Goal: Check status: Check status

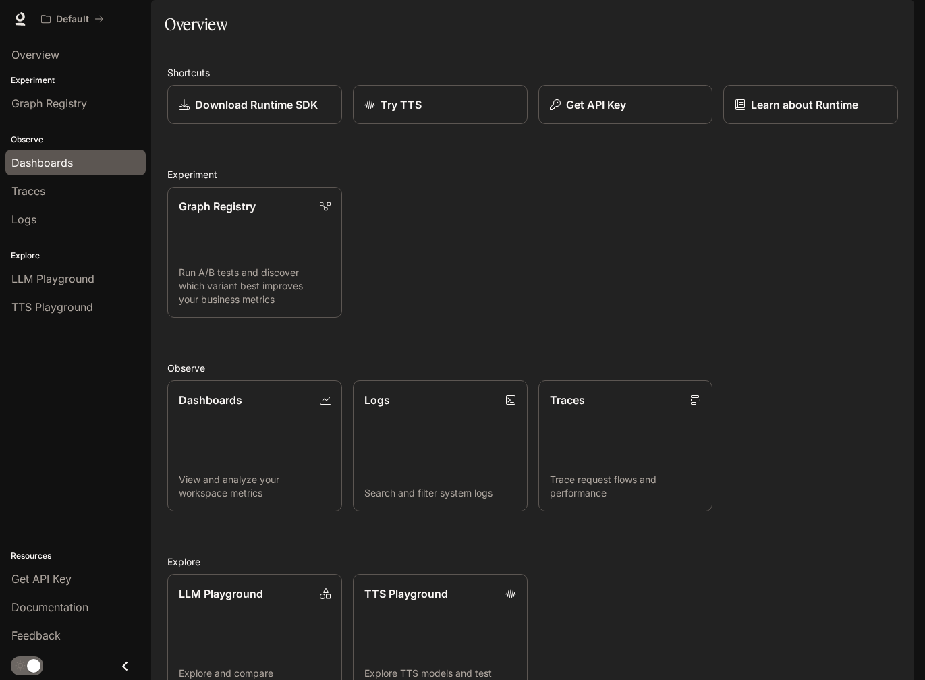
click at [68, 166] on span "Dashboards" at bounding box center [41, 163] width 61 height 16
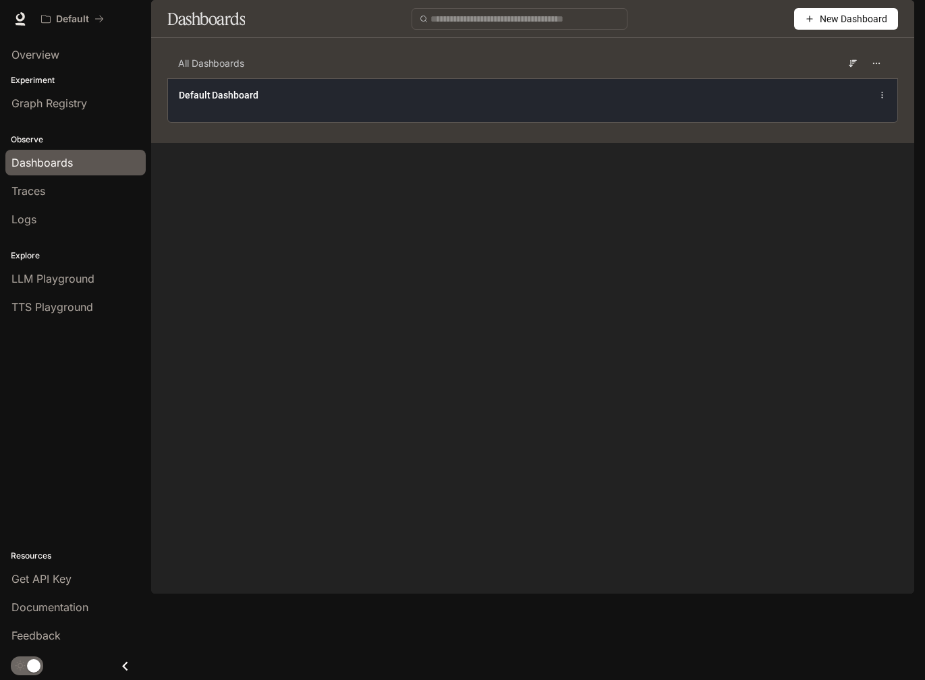
click at [591, 122] on div "Default Dashboard" at bounding box center [533, 100] width 730 height 44
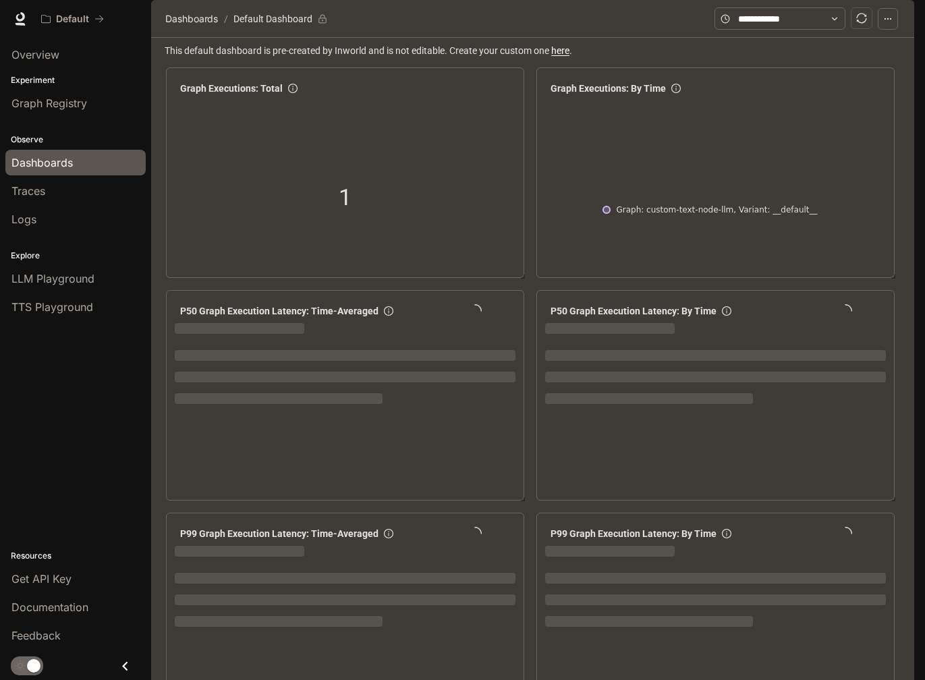
click at [826, 30] on span at bounding box center [780, 18] width 131 height 22
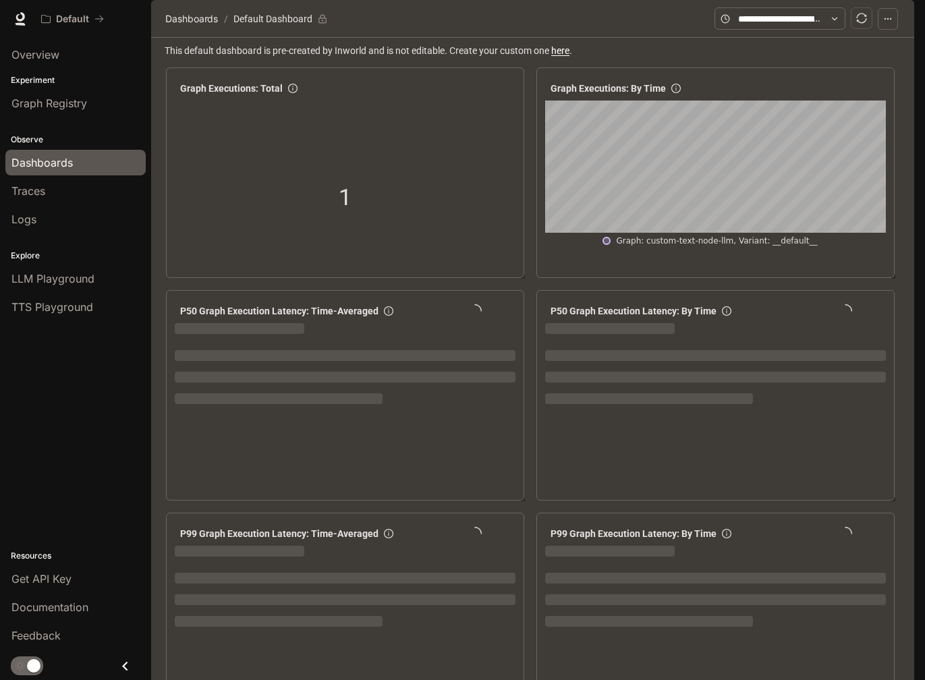
click at [840, 30] on span at bounding box center [780, 18] width 131 height 22
click at [842, 30] on span at bounding box center [780, 18] width 131 height 22
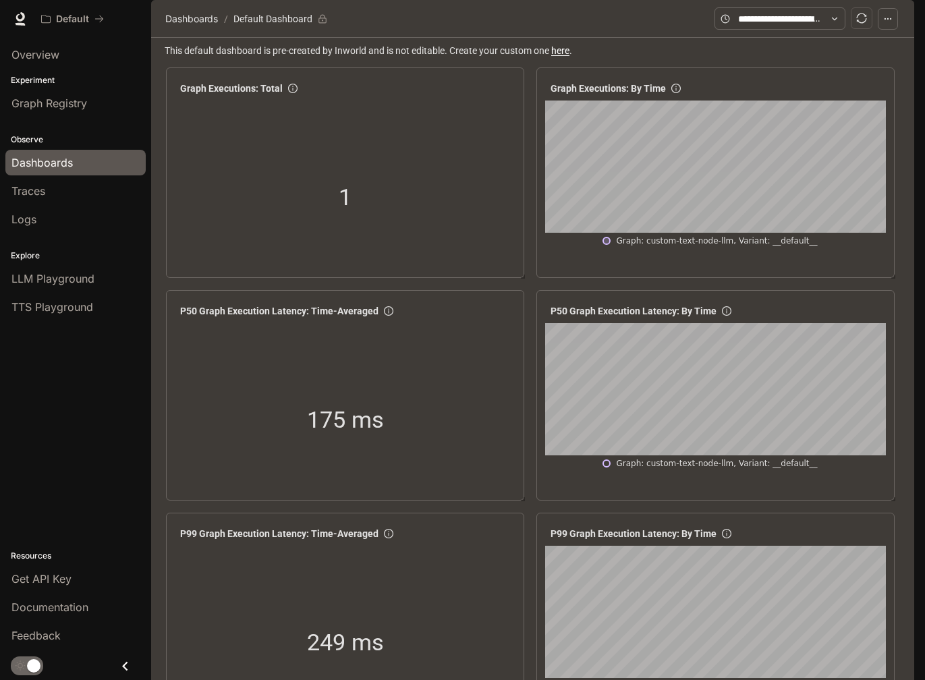
click at [837, 24] on icon at bounding box center [834, 18] width 9 height 9
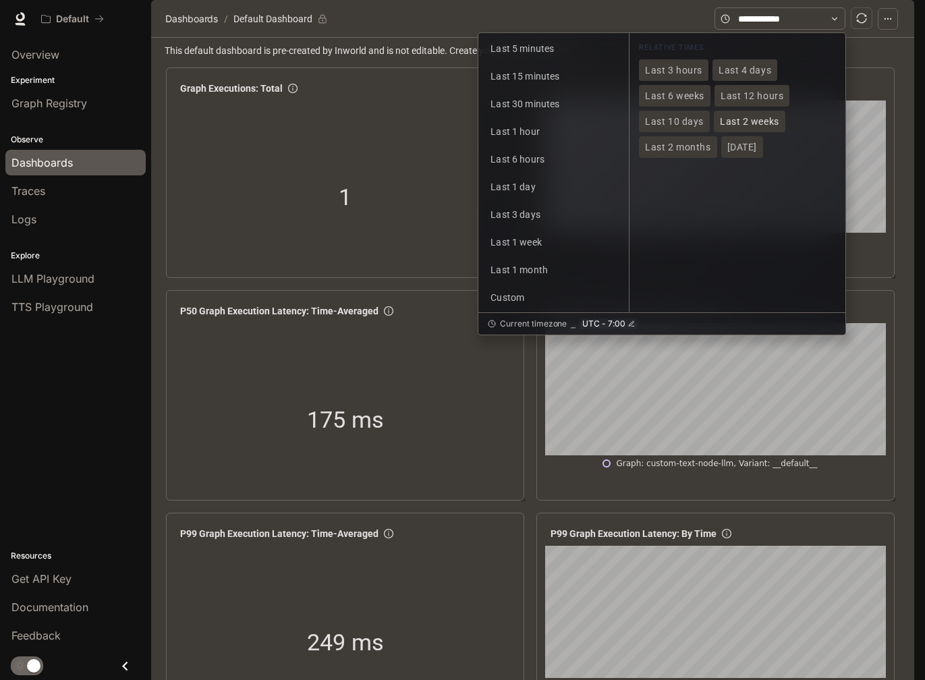
click at [761, 128] on span "Last 2 weeks" at bounding box center [749, 121] width 59 height 11
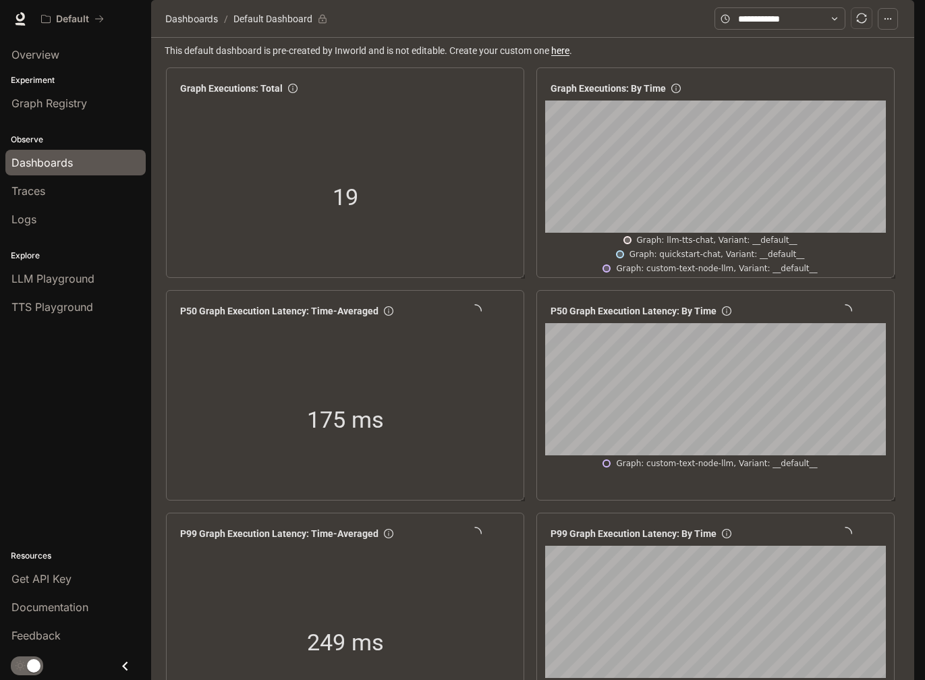
click at [893, 24] on icon "button" at bounding box center [895, 19] width 11 height 11
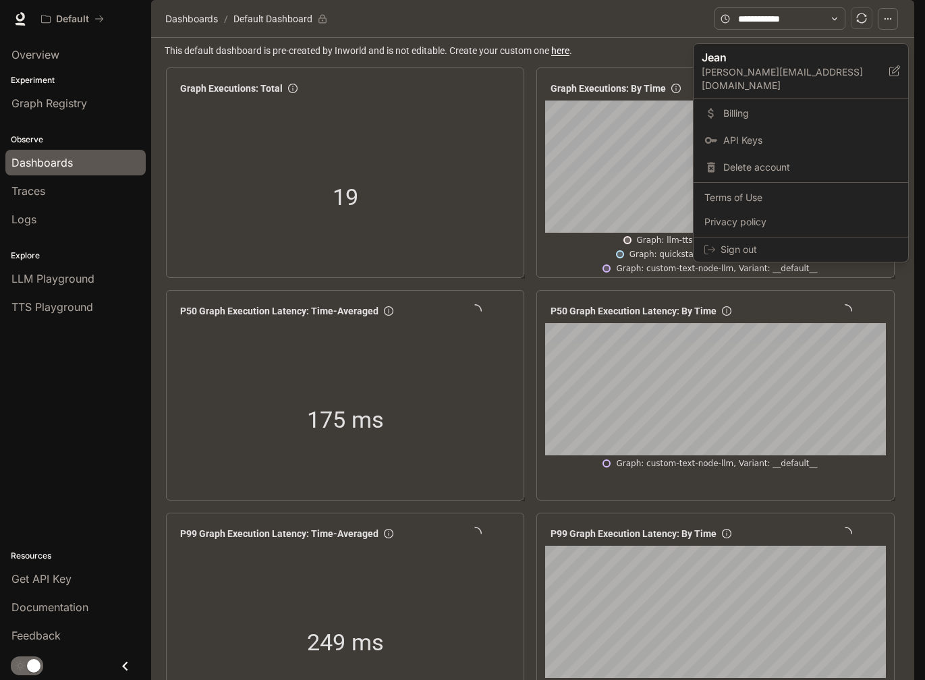
click at [894, 21] on div at bounding box center [462, 340] width 925 height 680
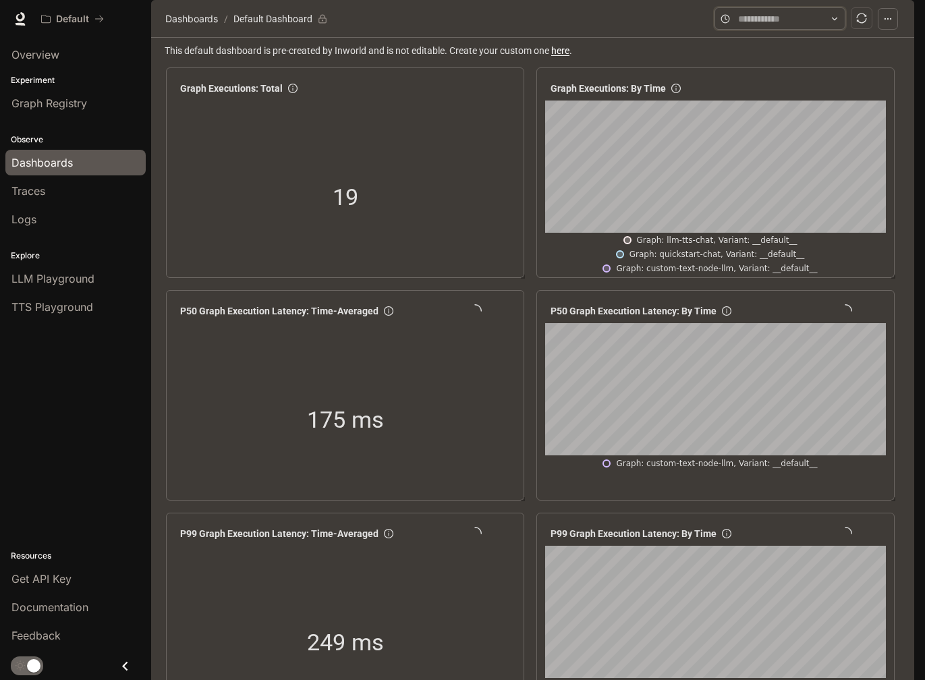
click at [805, 26] on input "text" at bounding box center [780, 18] width 84 height 15
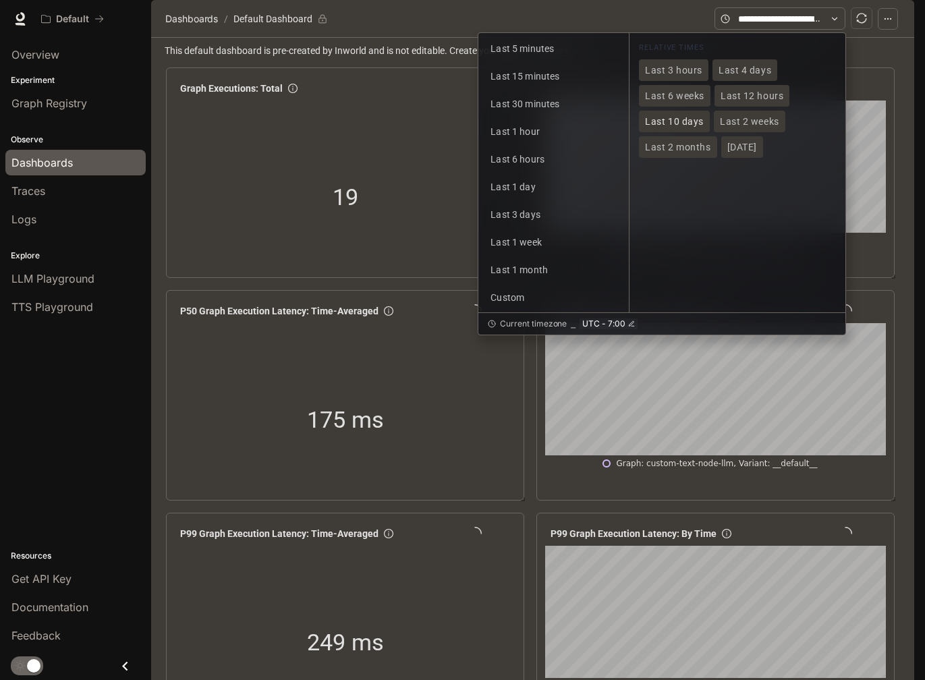
click at [670, 128] on span "Last 10 days" at bounding box center [674, 121] width 59 height 11
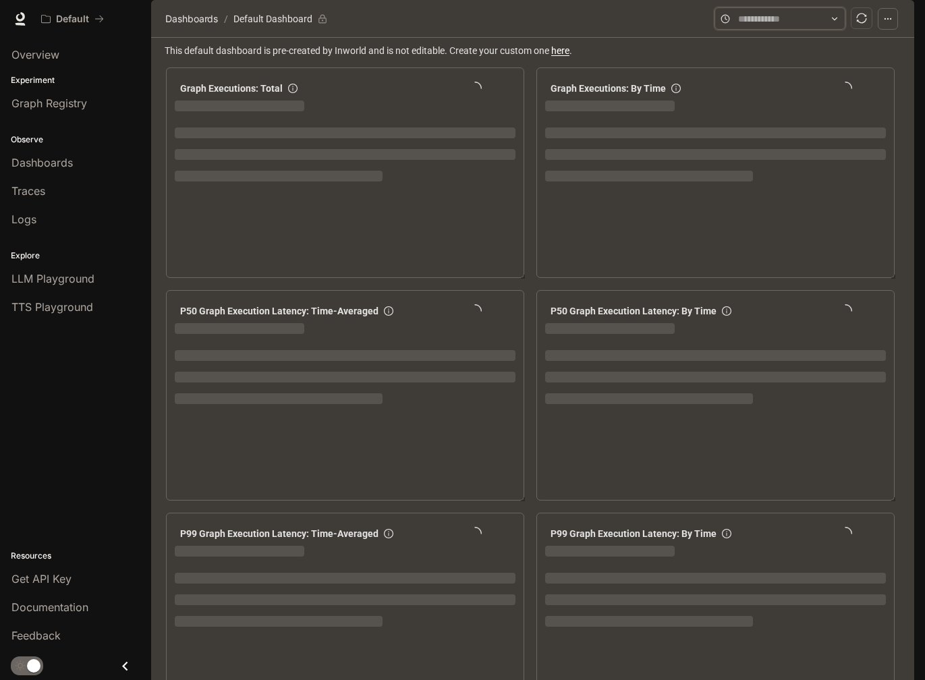
click at [808, 26] on input "text" at bounding box center [780, 18] width 84 height 15
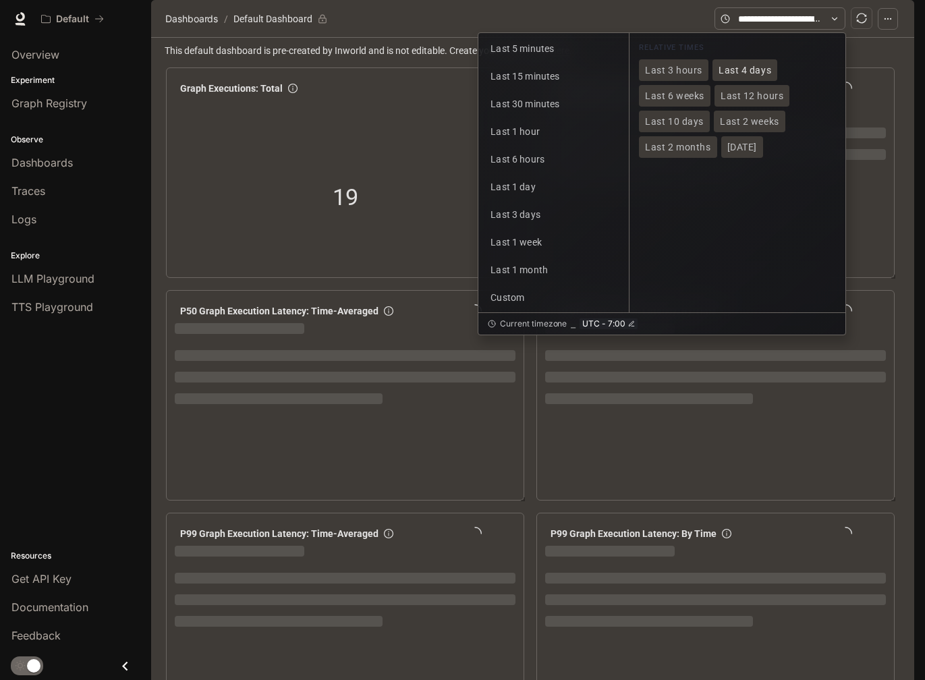
click at [727, 76] on span "Last 4 days" at bounding box center [745, 70] width 53 height 11
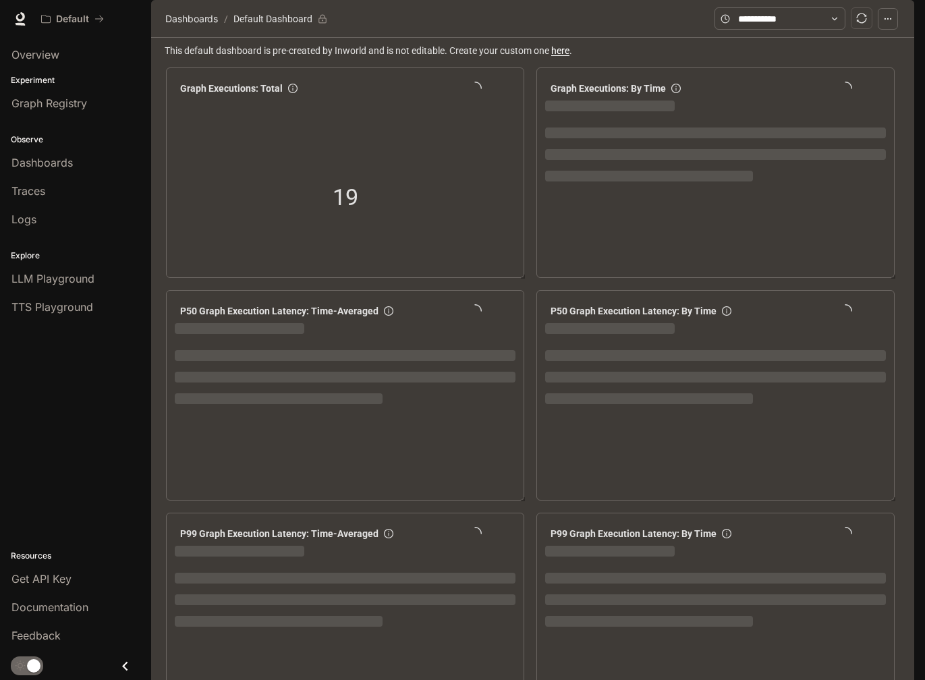
click at [612, 32] on section "Dashboards / Default Dashboard" at bounding box center [438, 19] width 553 height 26
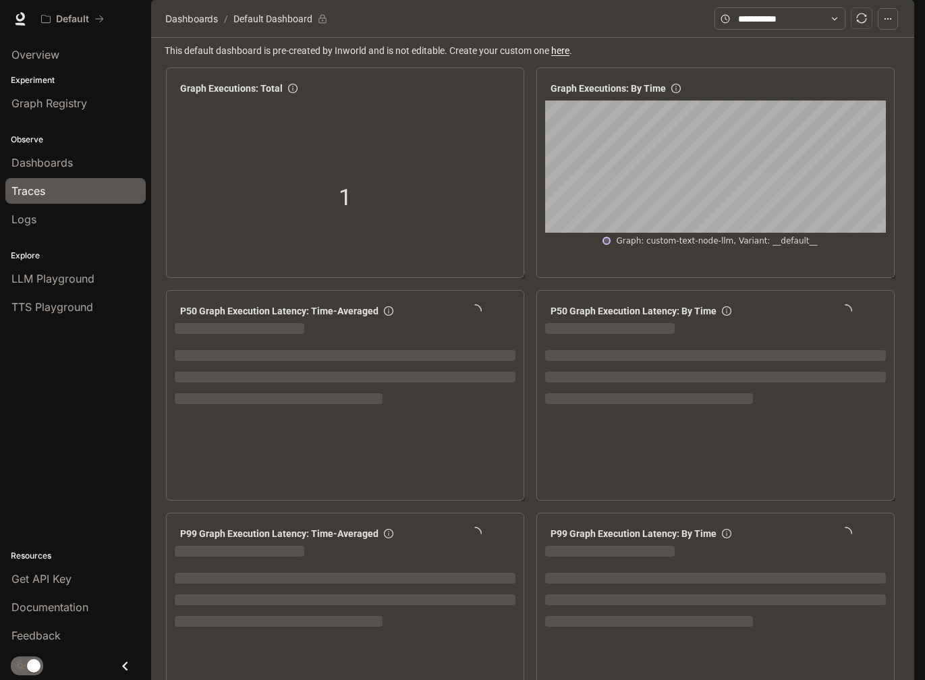
click at [82, 191] on div "Traces" at bounding box center [75, 191] width 128 height 16
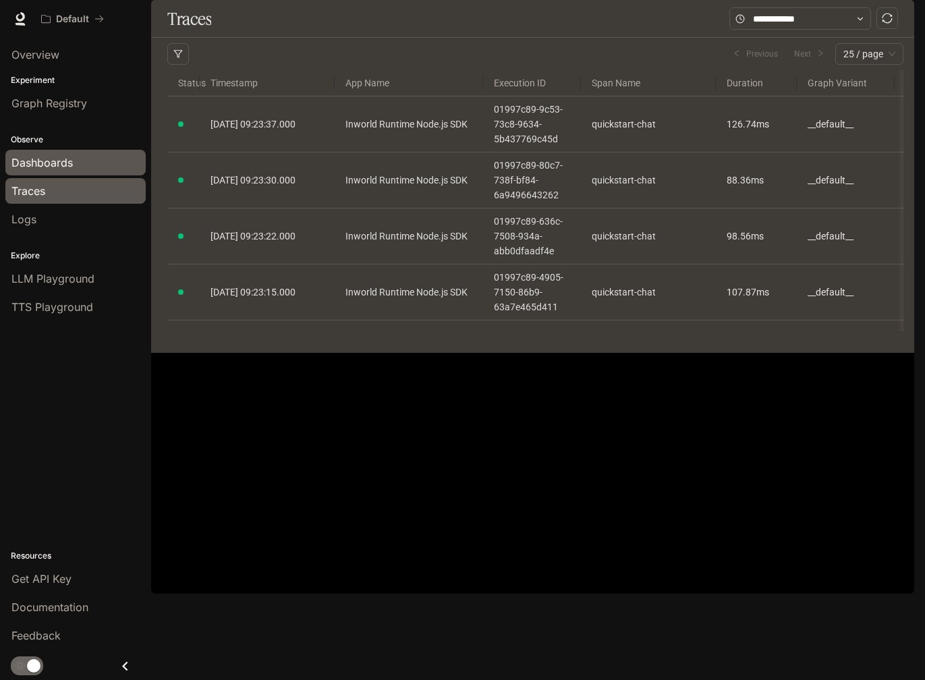
click at [99, 165] on div "Dashboards" at bounding box center [75, 163] width 128 height 16
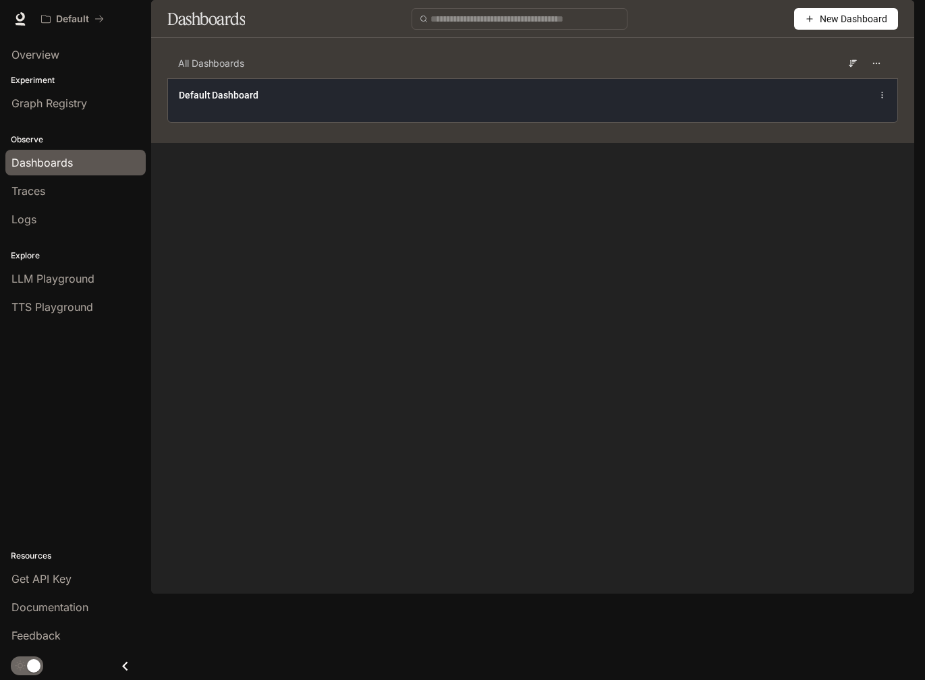
click at [300, 122] on div "Default Dashboard" at bounding box center [533, 100] width 730 height 44
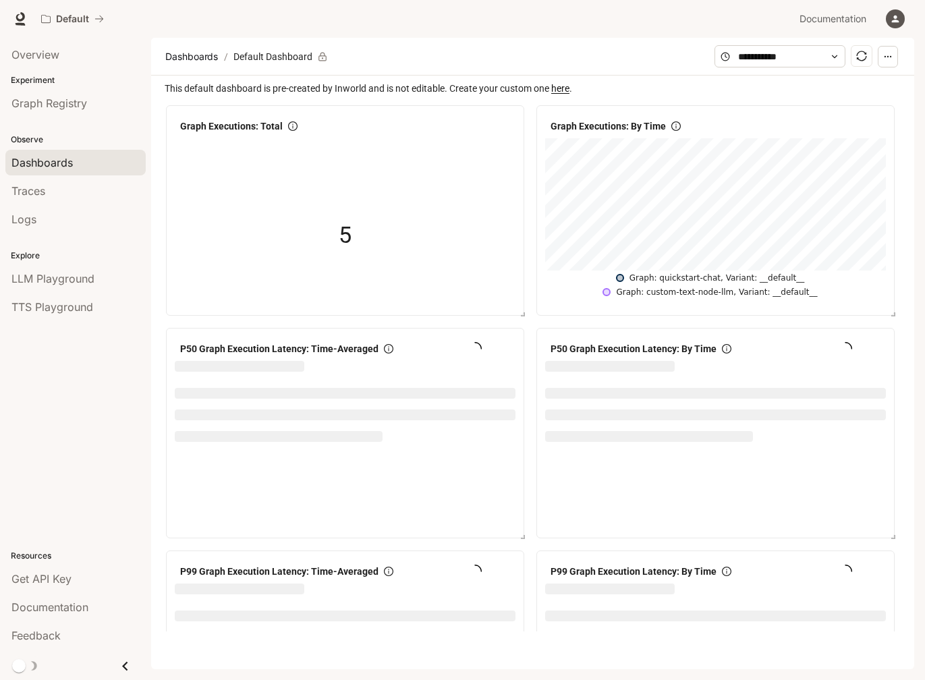
click at [842, 55] on span at bounding box center [780, 56] width 131 height 22
click at [836, 61] on span at bounding box center [780, 56] width 131 height 22
click at [768, 54] on input "text" at bounding box center [780, 56] width 84 height 15
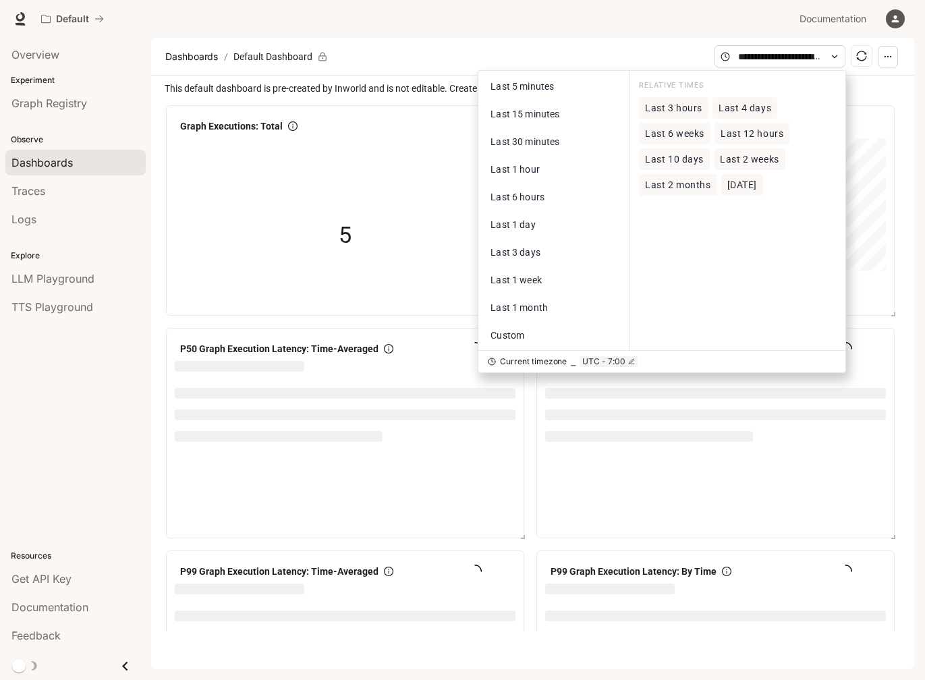
click at [682, 111] on span "Last 3 hours" at bounding box center [673, 108] width 57 height 11
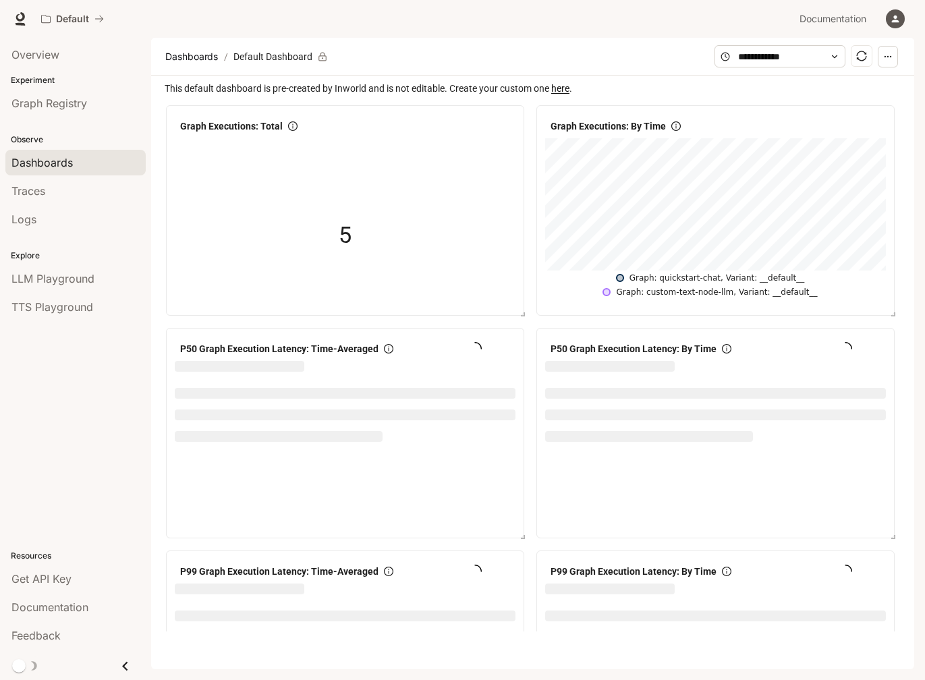
click at [639, 52] on section "Dashboards / Default Dashboard" at bounding box center [438, 57] width 553 height 26
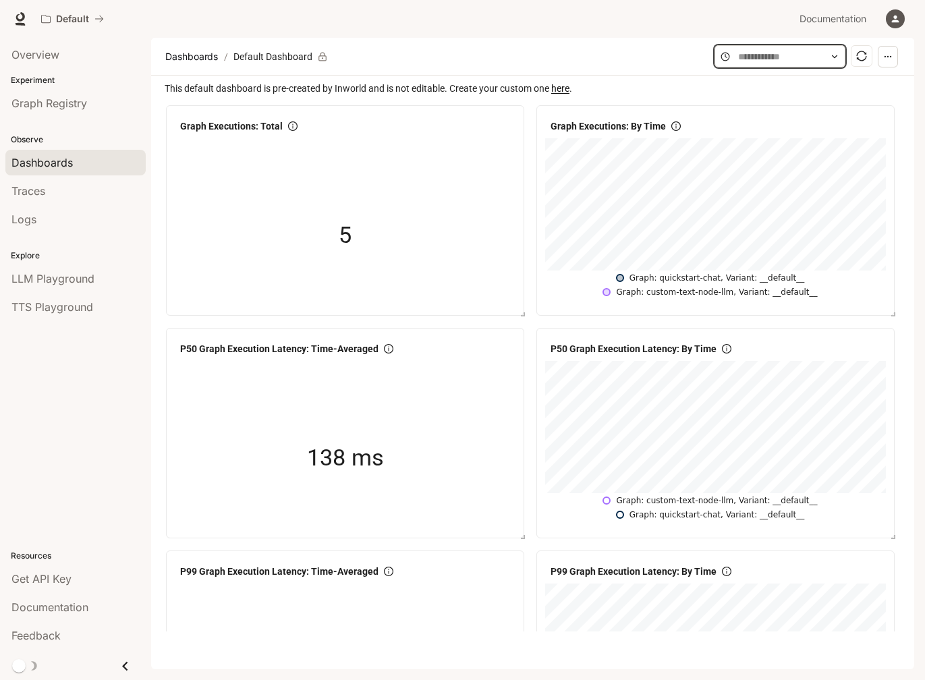
click at [801, 60] on input "text" at bounding box center [780, 56] width 84 height 15
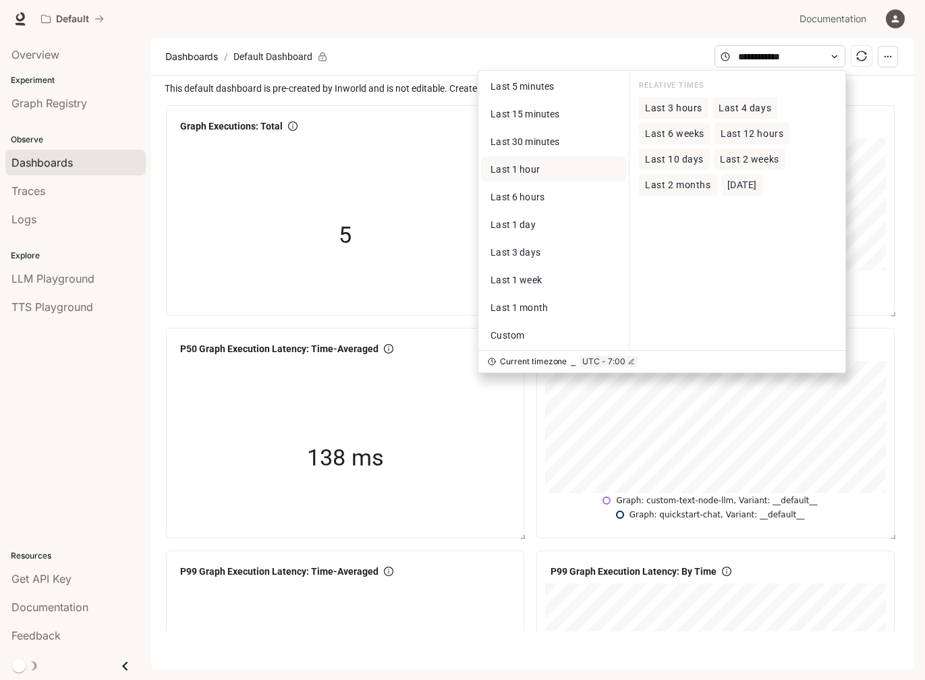
click at [578, 173] on button "Last 1 hour" at bounding box center [553, 169] width 145 height 25
